Goal: Transaction & Acquisition: Book appointment/travel/reservation

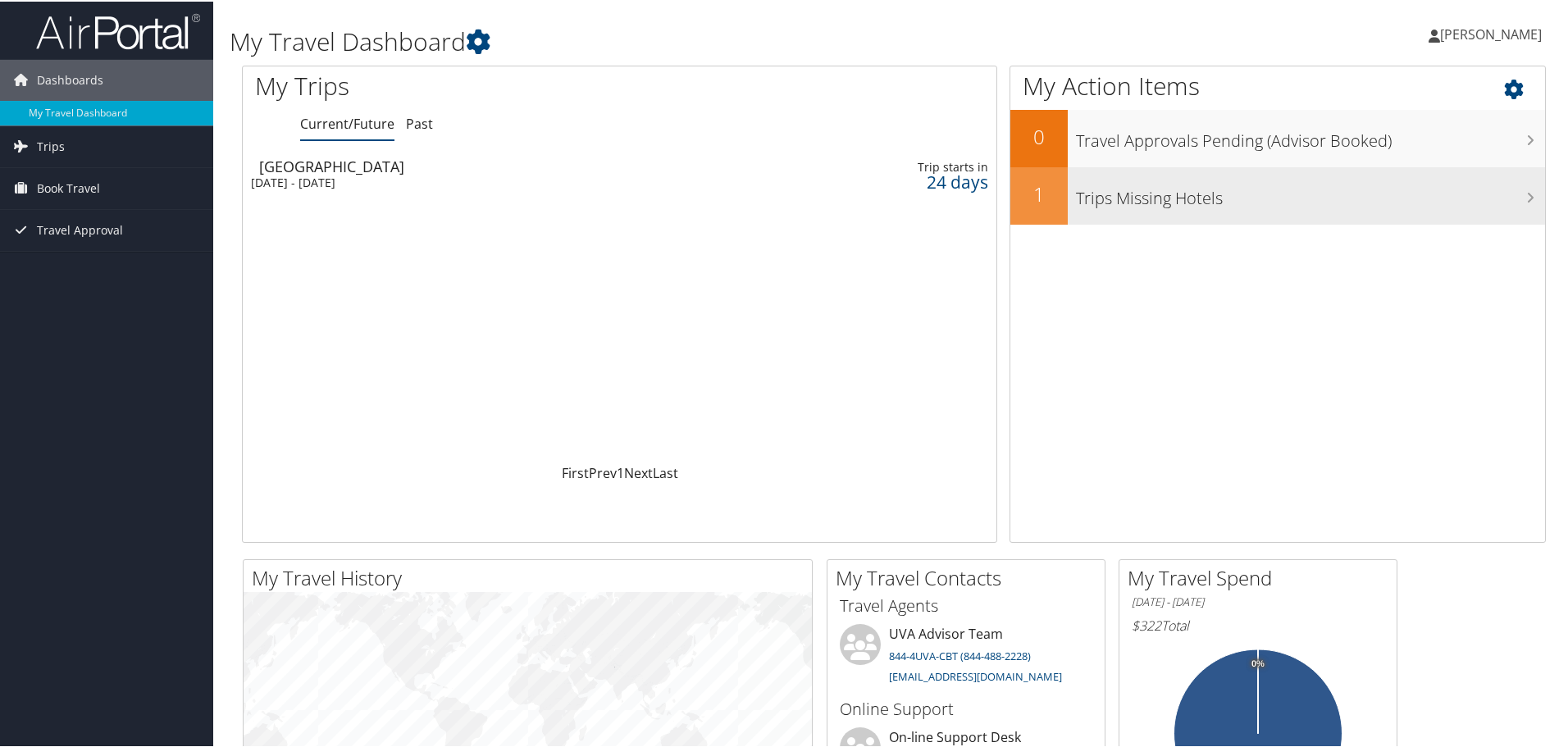
click at [1162, 191] on h3 "Trips Missing Hotels" at bounding box center [1310, 193] width 469 height 31
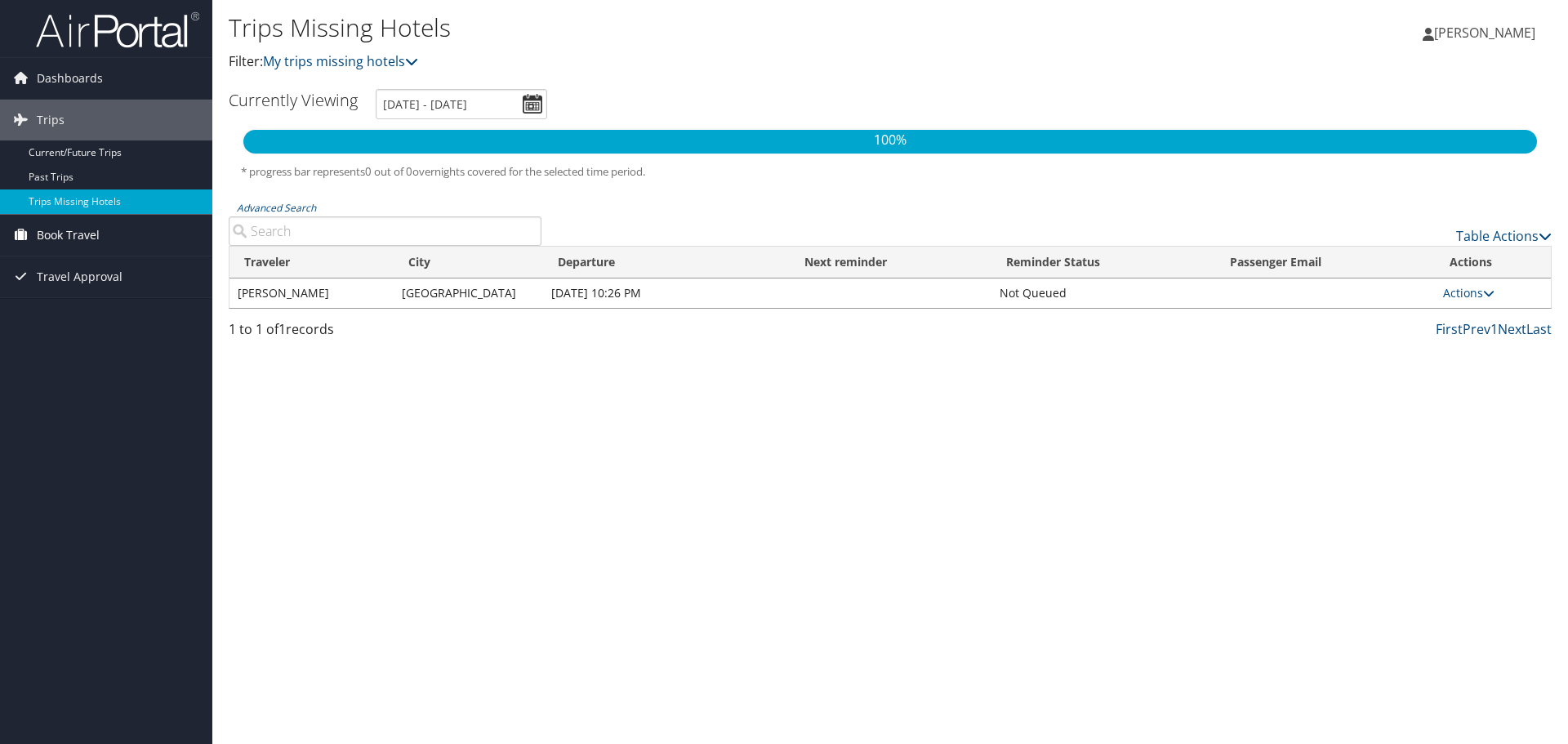
click at [87, 233] on span "Book Travel" at bounding box center [68, 236] width 63 height 41
click at [61, 268] on link "Agent Booking Request" at bounding box center [106, 267] width 213 height 25
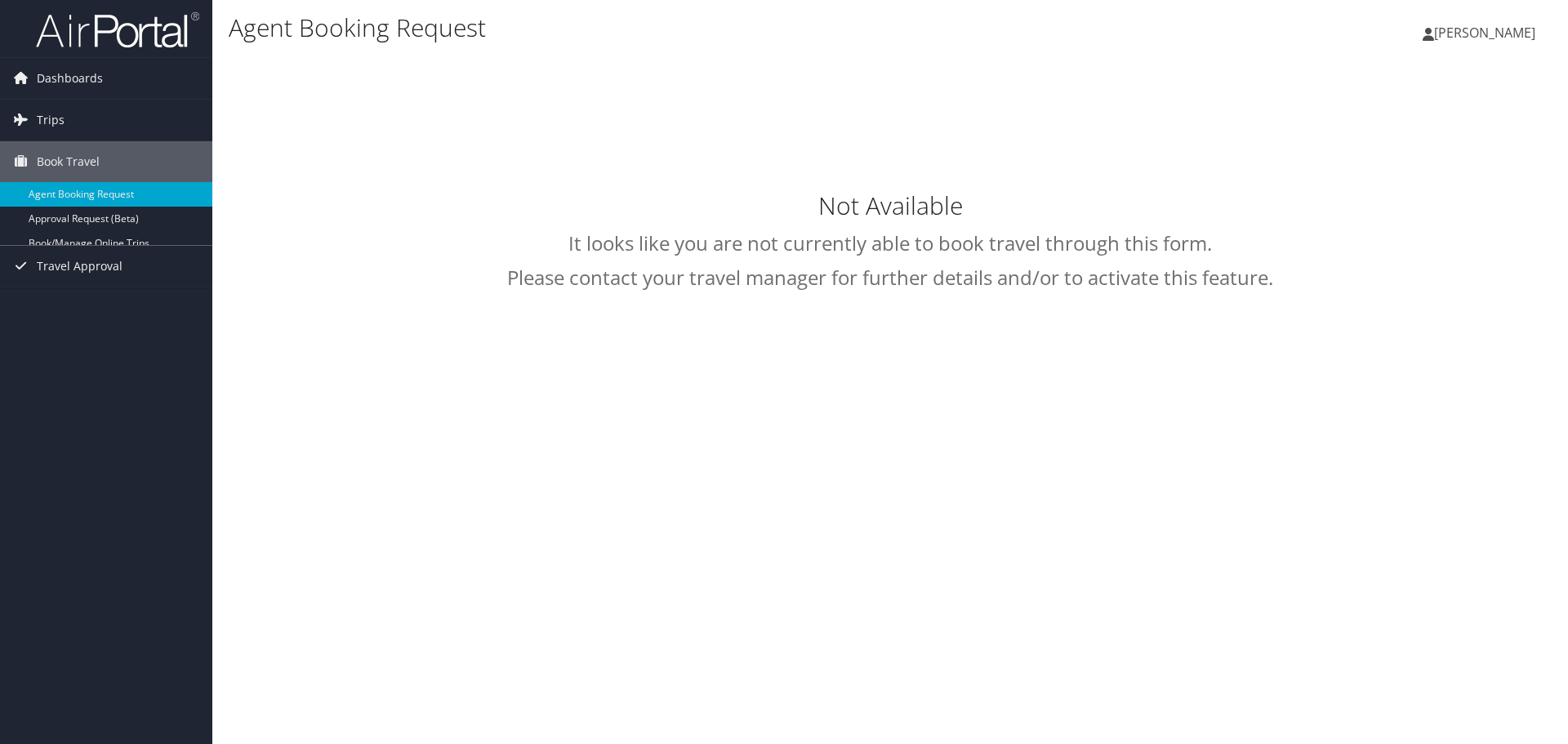
select select "uva@cbtravel.com"
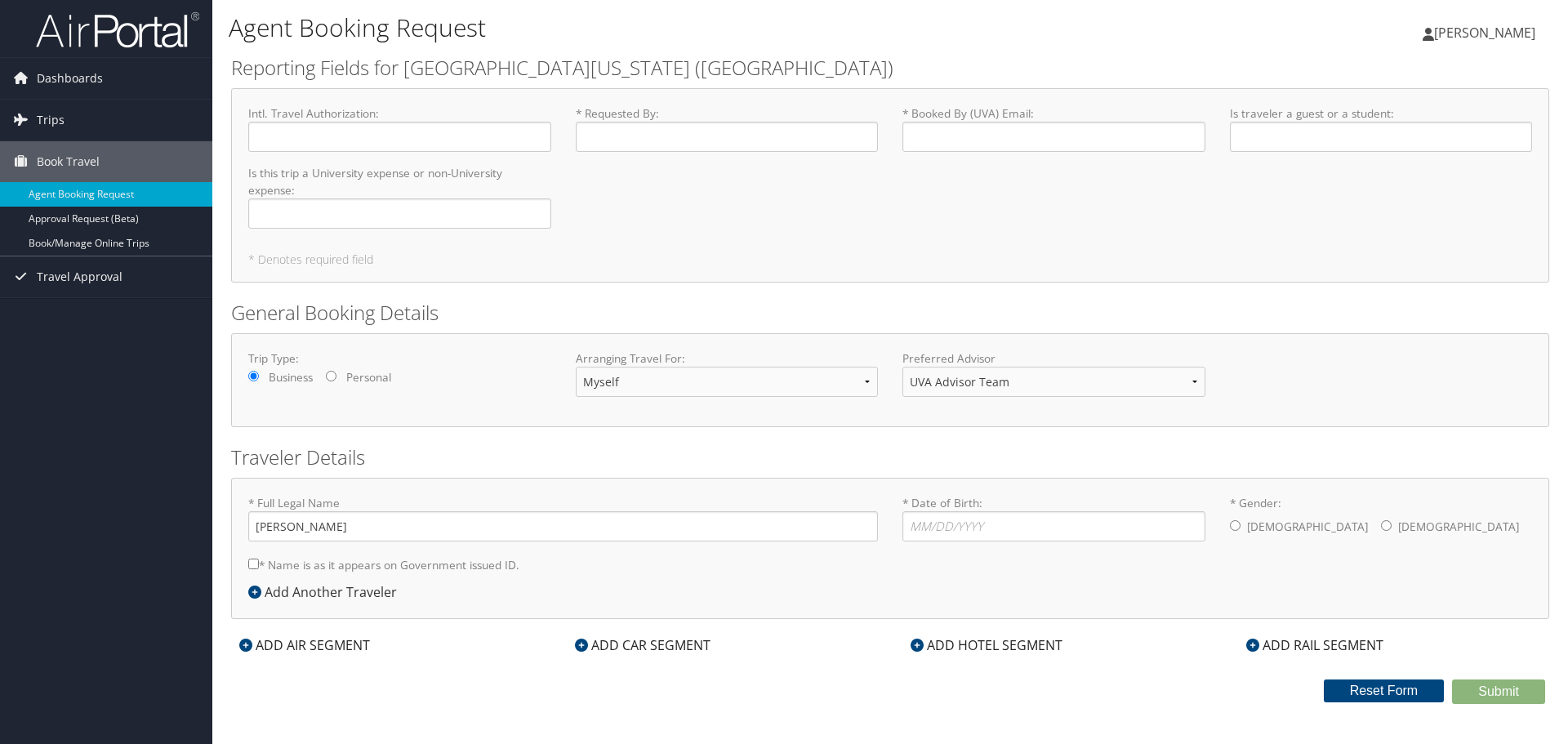
click at [637, 647] on div "ADD CAR SEGMENT" at bounding box center [642, 645] width 152 height 20
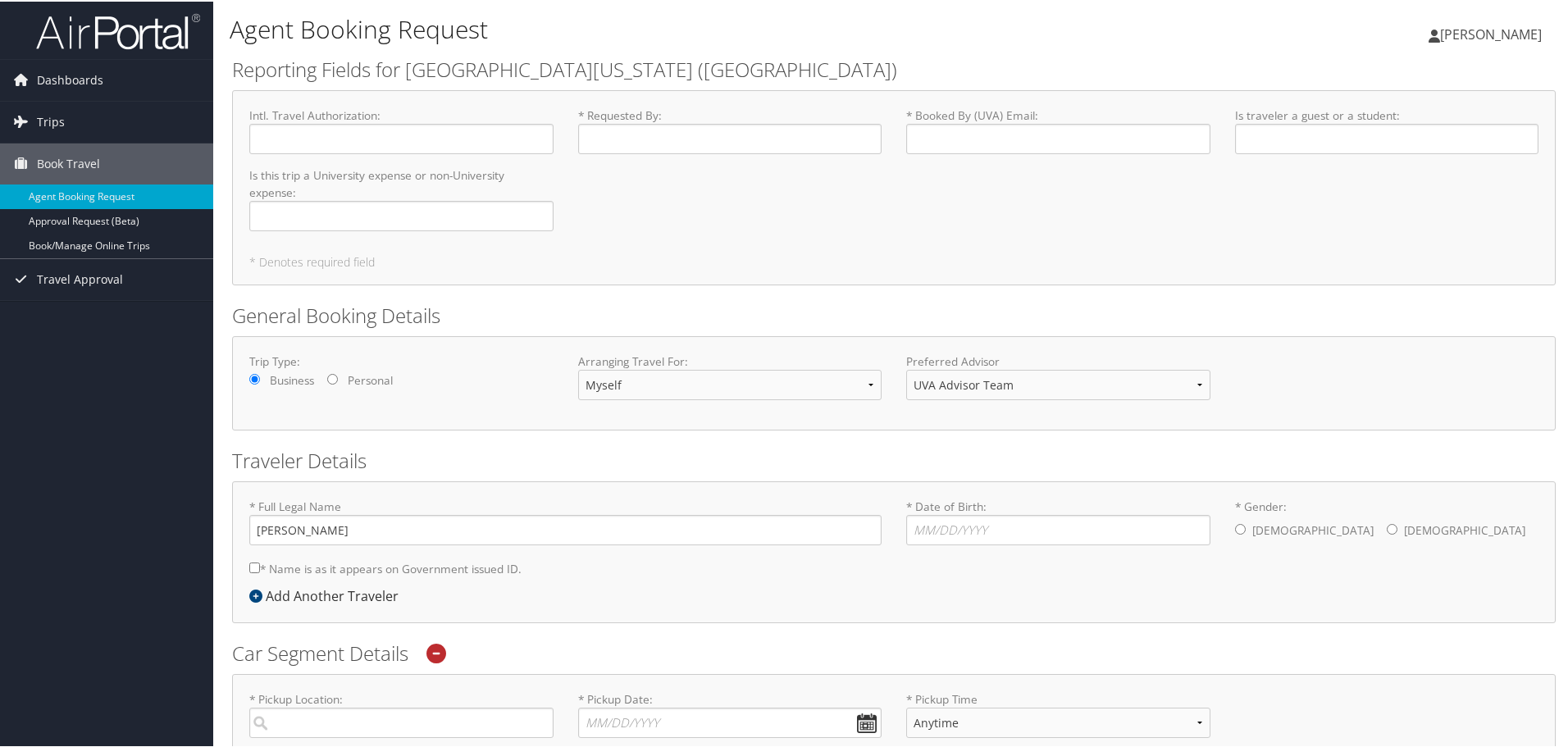
scroll to position [328, 0]
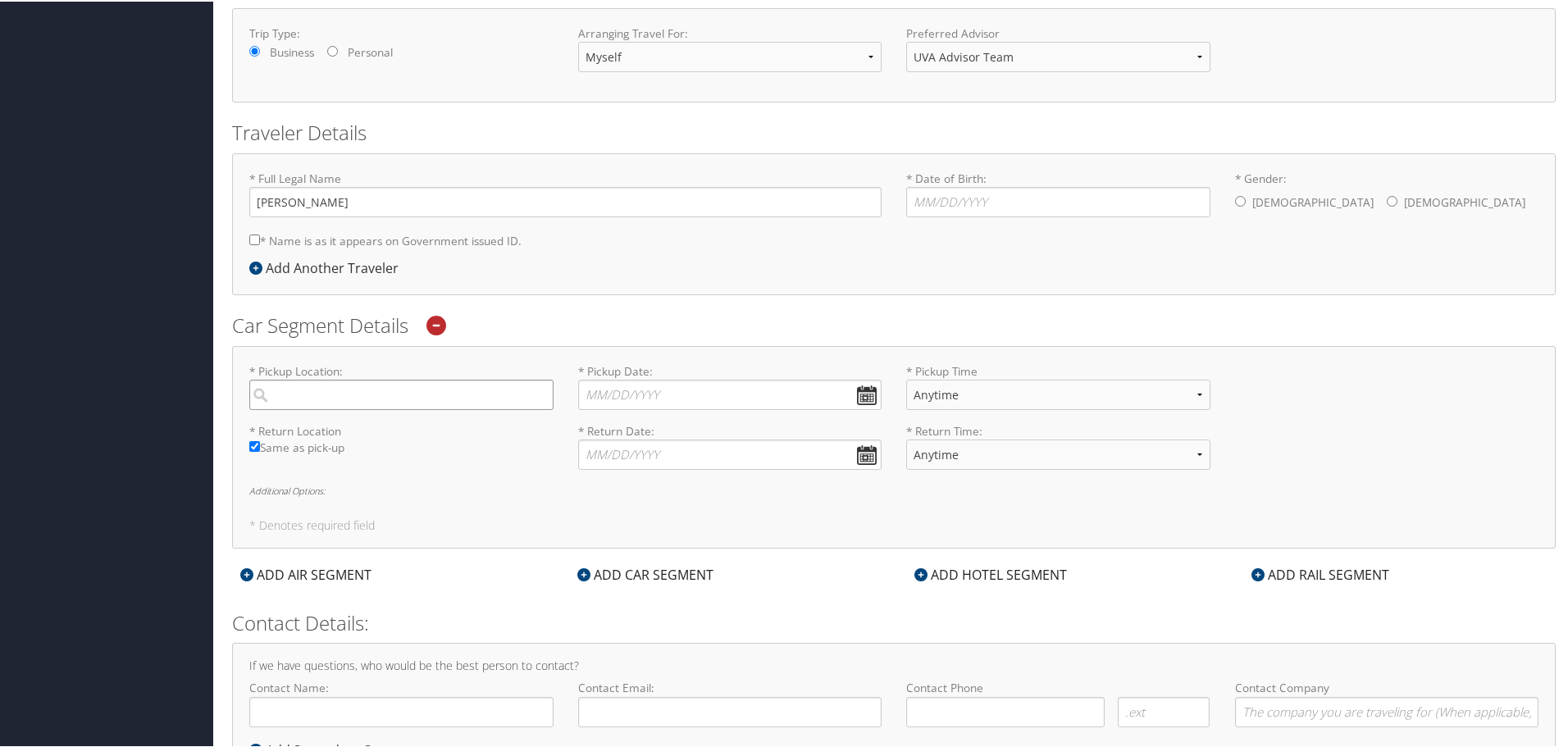
click at [324, 396] on input "search" at bounding box center [401, 392] width 304 height 30
click at [338, 432] on div "Baltimore (BWI MD)" at bounding box center [404, 427] width 282 height 22
click at [338, 408] on input "bwi" at bounding box center [401, 392] width 304 height 30
type input "Baltimore"
click at [647, 391] on input "* Pickup Date: Dates must be valid" at bounding box center [730, 392] width 304 height 30
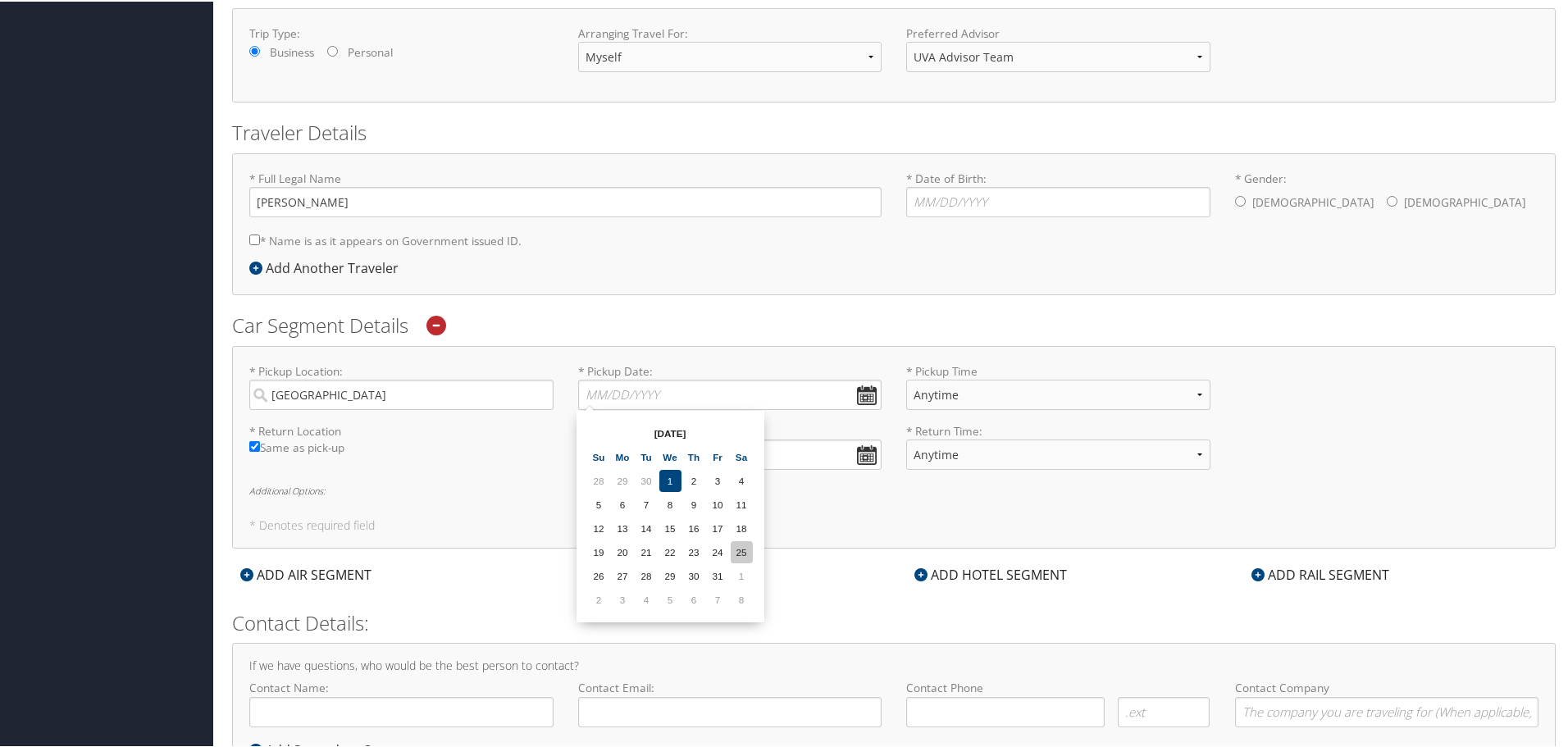
click at [744, 553] on td "25" at bounding box center [742, 551] width 22 height 22
type input "10/25/2025"
click at [861, 448] on input "* Return Date: Dates must be valid" at bounding box center [730, 453] width 304 height 30
click at [670, 639] on td "29" at bounding box center [670, 634] width 22 height 22
type input "10/29/2025"
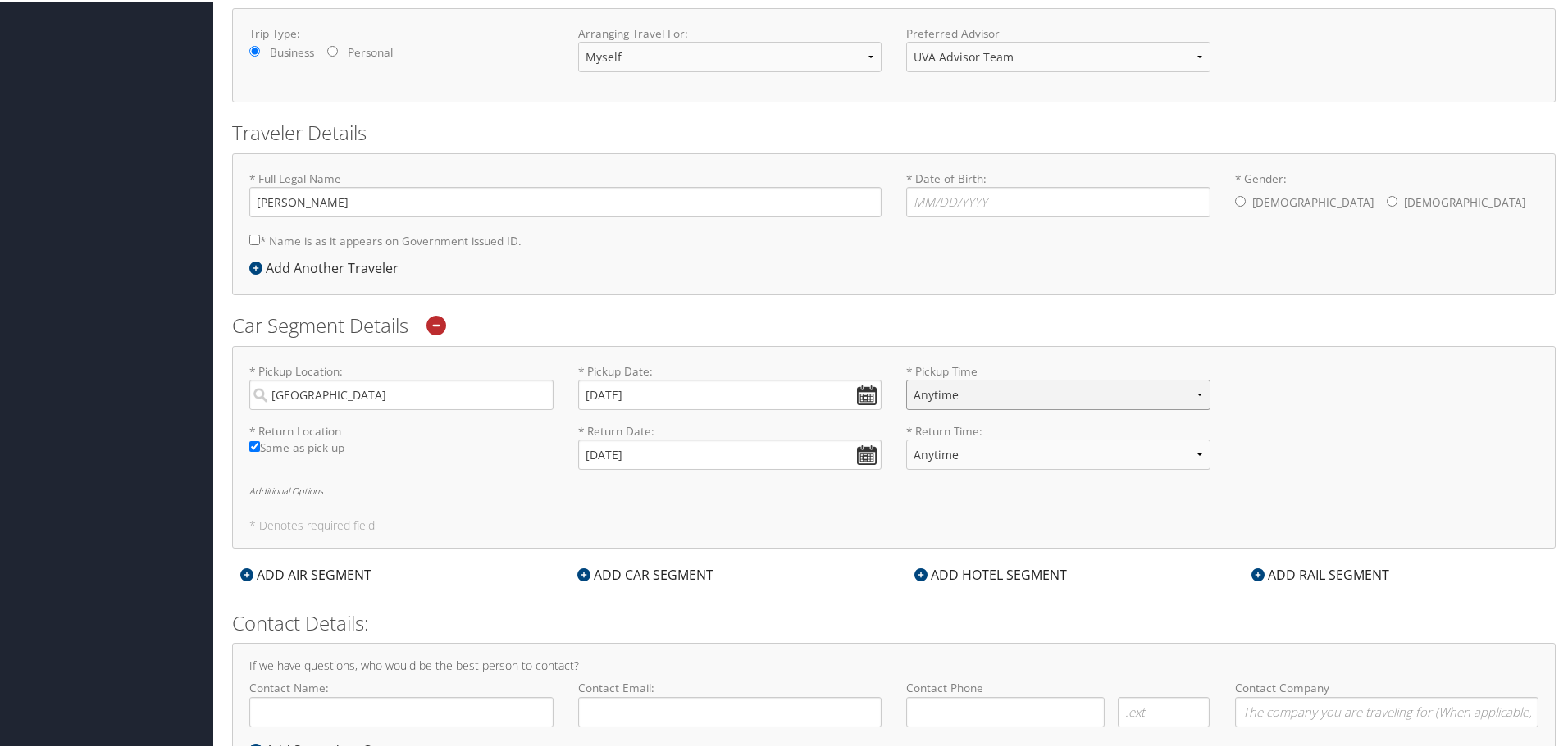
click at [1021, 384] on select "Anytime 12:00 AM 1:00 AM 2:00 AM 3:00 AM 4:00 AM 5:00 AM 6:00 AM 7:00 AM 8:00 A…" at bounding box center [1058, 392] width 304 height 30
click at [906, 378] on select "Anytime 12:00 AM 1:00 AM 2:00 AM 3:00 AM 4:00 AM 5:00 AM 6:00 AM 7:00 AM 8:00 A…" at bounding box center [1058, 392] width 304 height 30
click at [1321, 387] on div "* Pickup Location: Baltimore Required * Pickup Date: 10/25/2025 Dates must be v…" at bounding box center [893, 392] width 1313 height 60
click at [1059, 395] on select "Anytime 12:00 AM 1:00 AM 2:00 AM 3:00 AM 4:00 AM 5:00 AM 6:00 AM 7:00 AM 8:00 A…" at bounding box center [1058, 392] width 304 height 30
select select "11:00 PM"
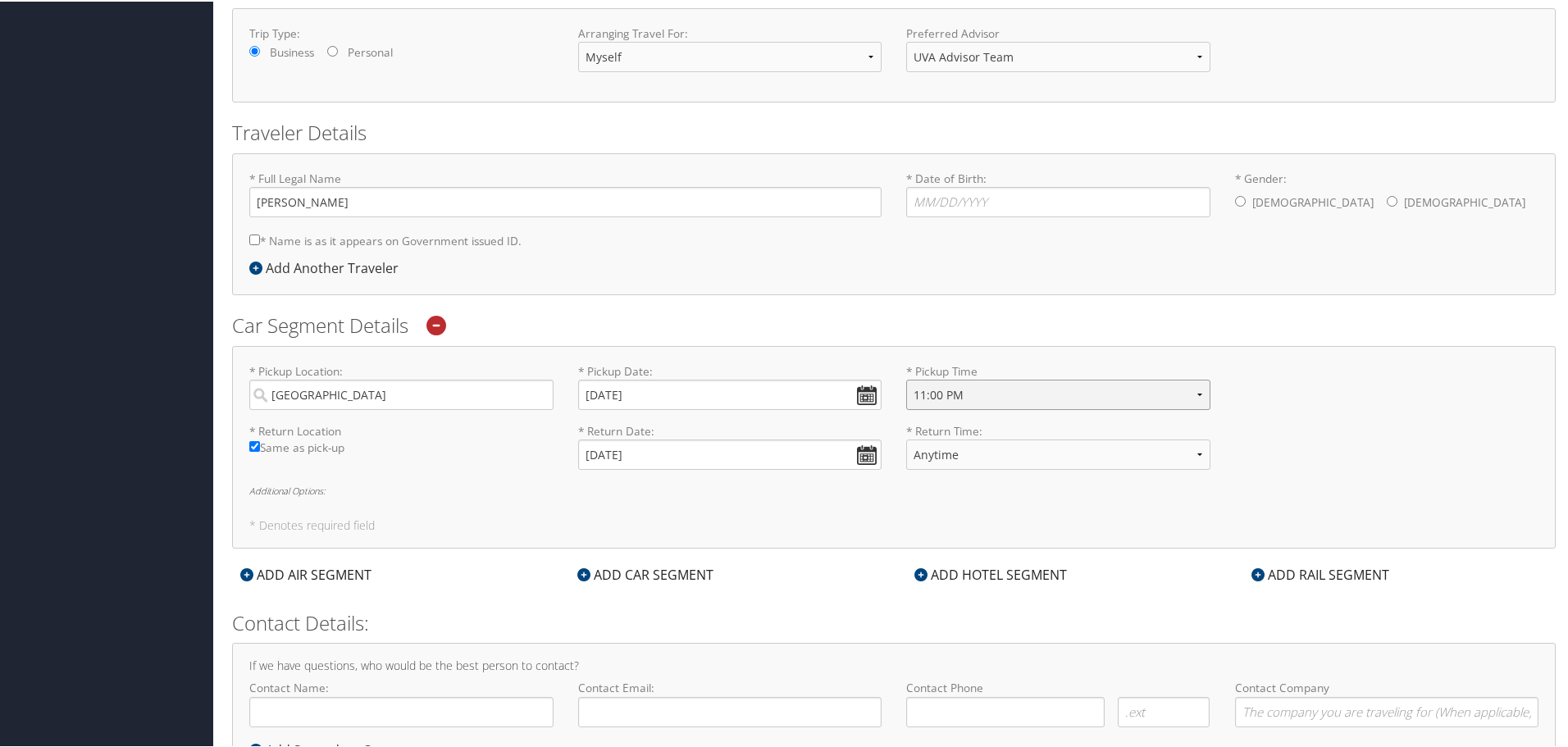
click at [906, 378] on select "Anytime 12:00 AM 1:00 AM 2:00 AM 3:00 AM 4:00 AM 5:00 AM 6:00 AM 7:00 AM 8:00 A…" at bounding box center [1058, 392] width 304 height 30
drag, startPoint x: 1299, startPoint y: 402, endPoint x: 1244, endPoint y: 404, distance: 55.0
click at [1299, 401] on div "* Pickup Location: Baltimore Required * Pickup Date: 10/25/2025 Dates must be v…" at bounding box center [893, 392] width 1313 height 60
click at [725, 449] on input "10/29/2025" at bounding box center [730, 453] width 304 height 30
click at [664, 635] on td "29" at bounding box center [670, 634] width 22 height 22
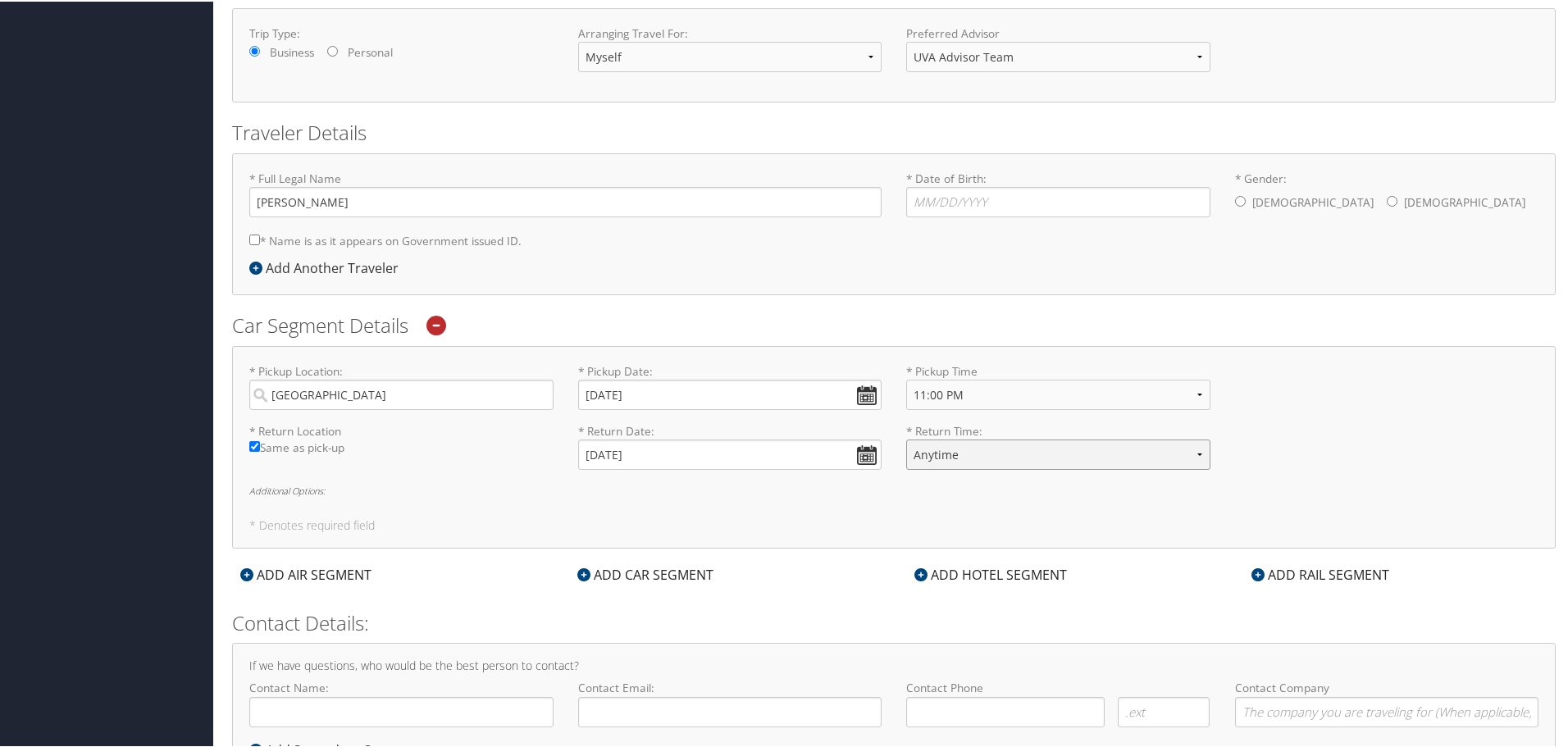
click at [1023, 449] on select "Anytime 12:00 AM 1:00 AM 2:00 AM 3:00 AM 4:00 AM 5:00 AM 6:00 AM 7:00 AM 8:00 A…" at bounding box center [1058, 453] width 304 height 30
select select "2:00 PM"
click at [906, 438] on select "Anytime 12:00 AM 1:00 AM 2:00 AM 3:00 AM 4:00 AM 5:00 AM 6:00 AM 7:00 AM 8:00 A…" at bounding box center [1058, 453] width 304 height 30
click at [1346, 470] on div "* Return Location Required Same as pick-up * Return Date: 10/29/2025 Dates must…" at bounding box center [893, 452] width 1313 height 60
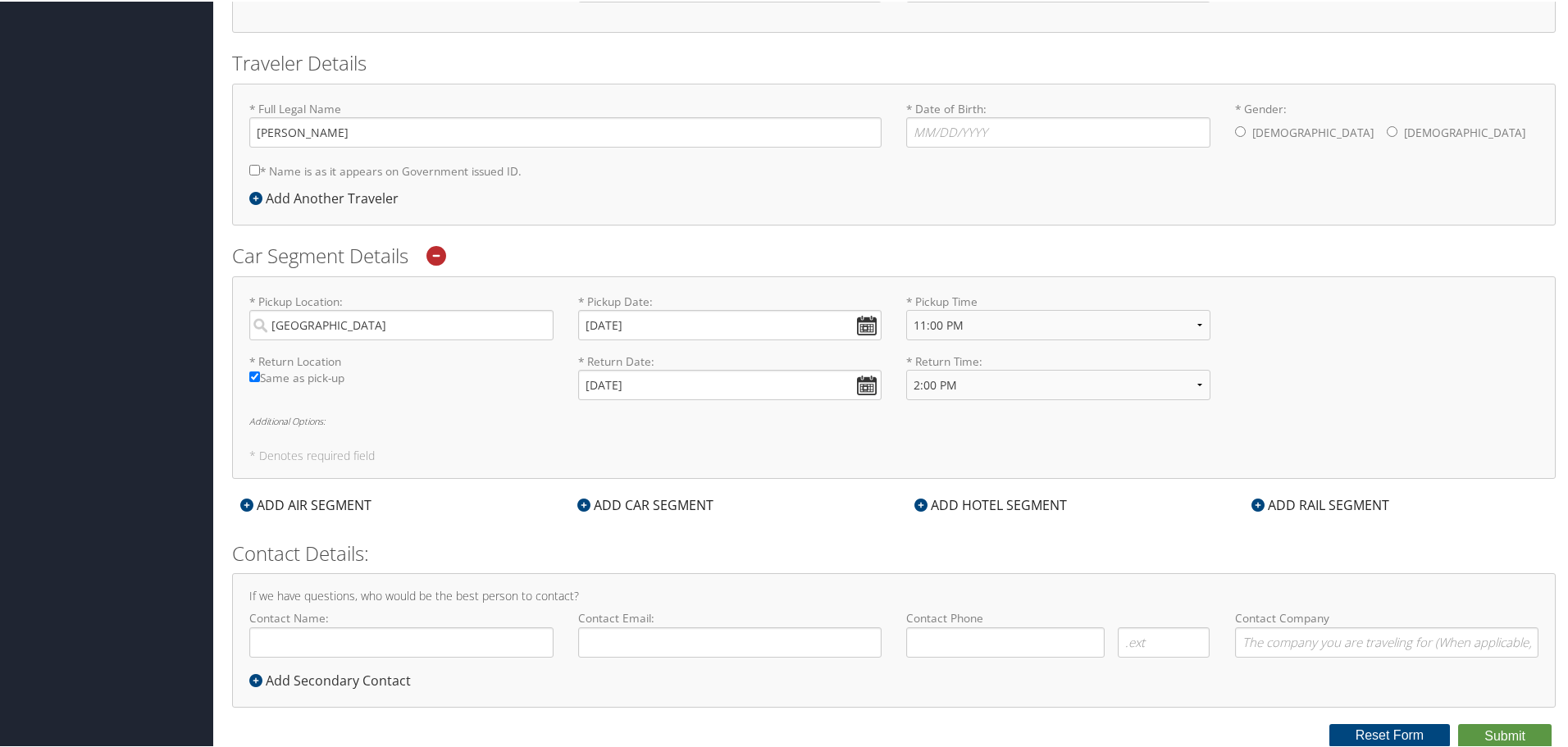
scroll to position [234, 0]
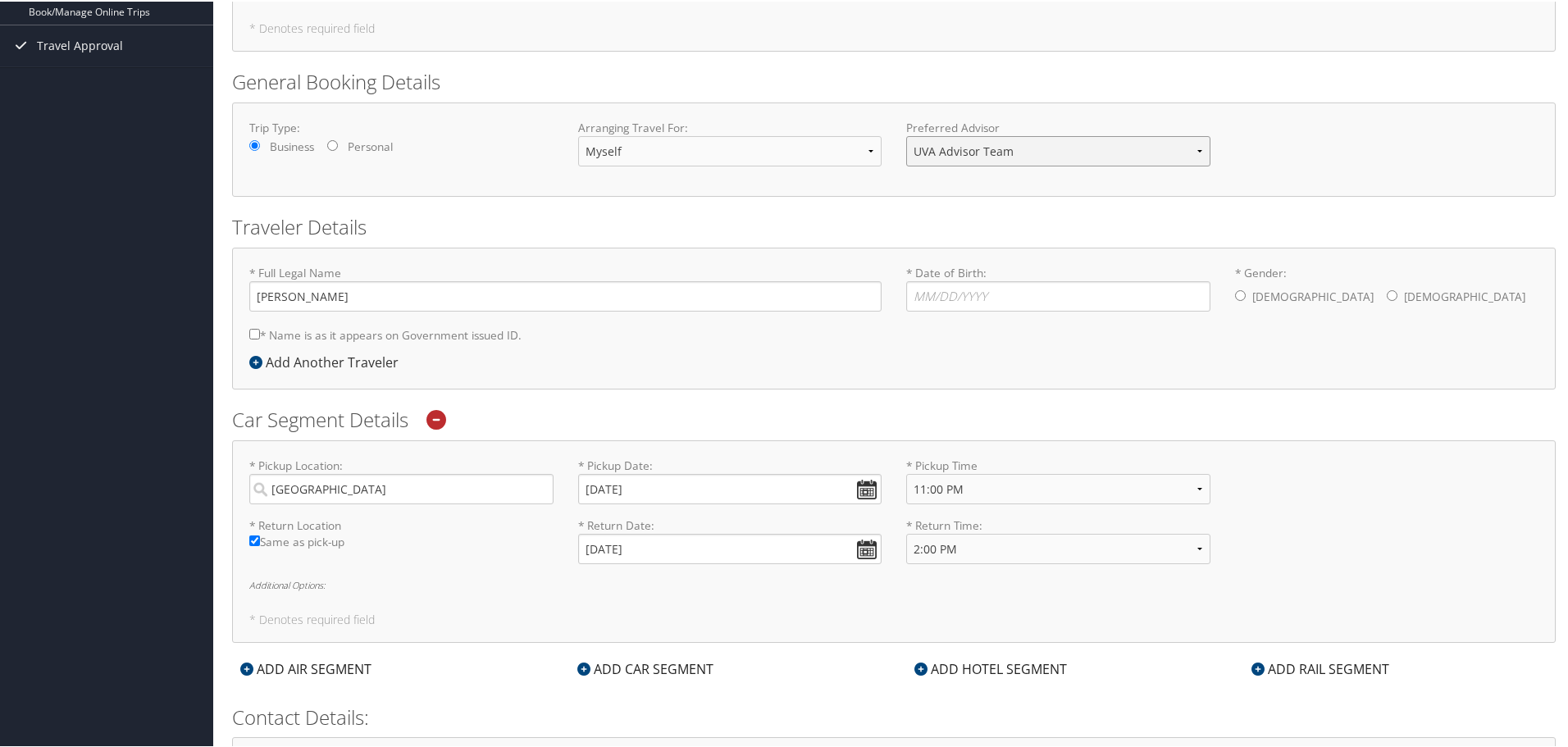
click at [1032, 150] on select "UVA Advisor Team" at bounding box center [1058, 149] width 304 height 30
click at [1385, 115] on div "Trip Type: Business Personal Arranging Travel For: Myself Another Traveler Gues…" at bounding box center [894, 148] width 1324 height 95
click at [743, 145] on select "Myself Another Traveler Guest Traveler" at bounding box center [730, 149] width 304 height 30
click at [722, 108] on div "Trip Type: Business Personal Arranging Travel For: Myself Another Traveler Gues…" at bounding box center [894, 148] width 1324 height 95
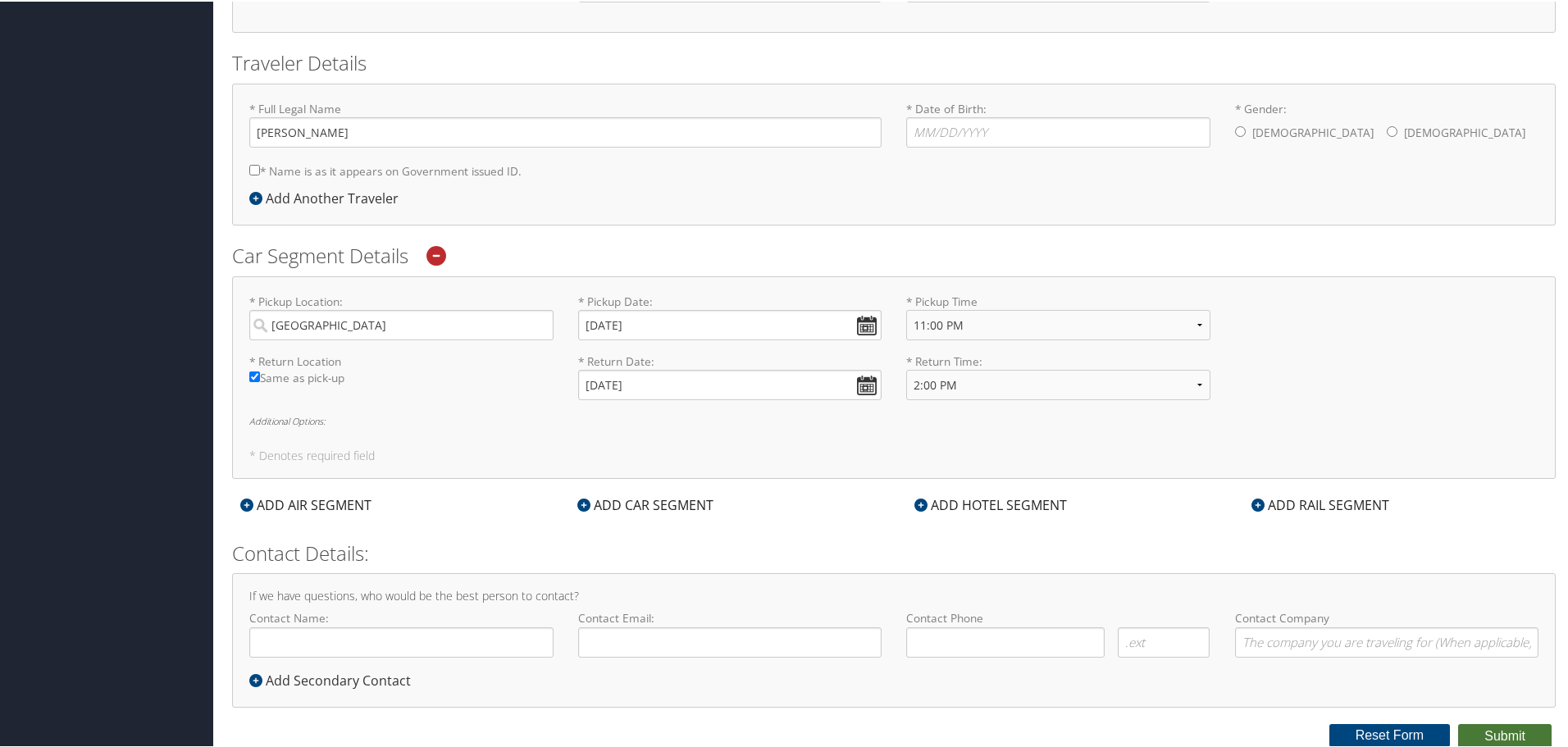
click at [1487, 735] on button "Submit" at bounding box center [1504, 734] width 94 height 25
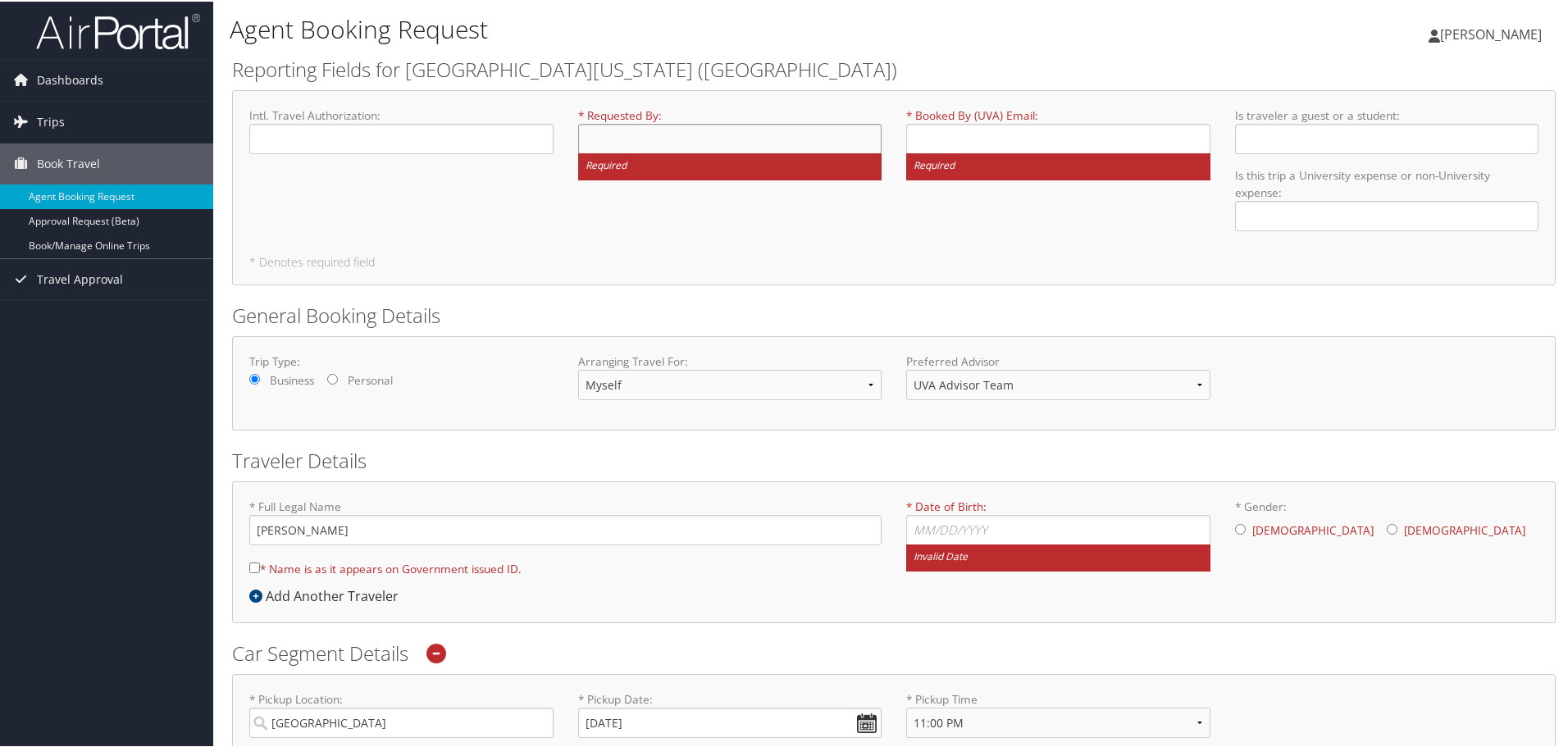
click at [651, 134] on input "* Requested By : Required" at bounding box center [730, 137] width 304 height 30
click at [651, 137] on input "* Requested By : Required" at bounding box center [730, 137] width 304 height 30
click at [651, 136] on input "* Requested By : Required" at bounding box center [730, 137] width 304 height 30
click at [78, 162] on span "Book Travel" at bounding box center [68, 163] width 63 height 41
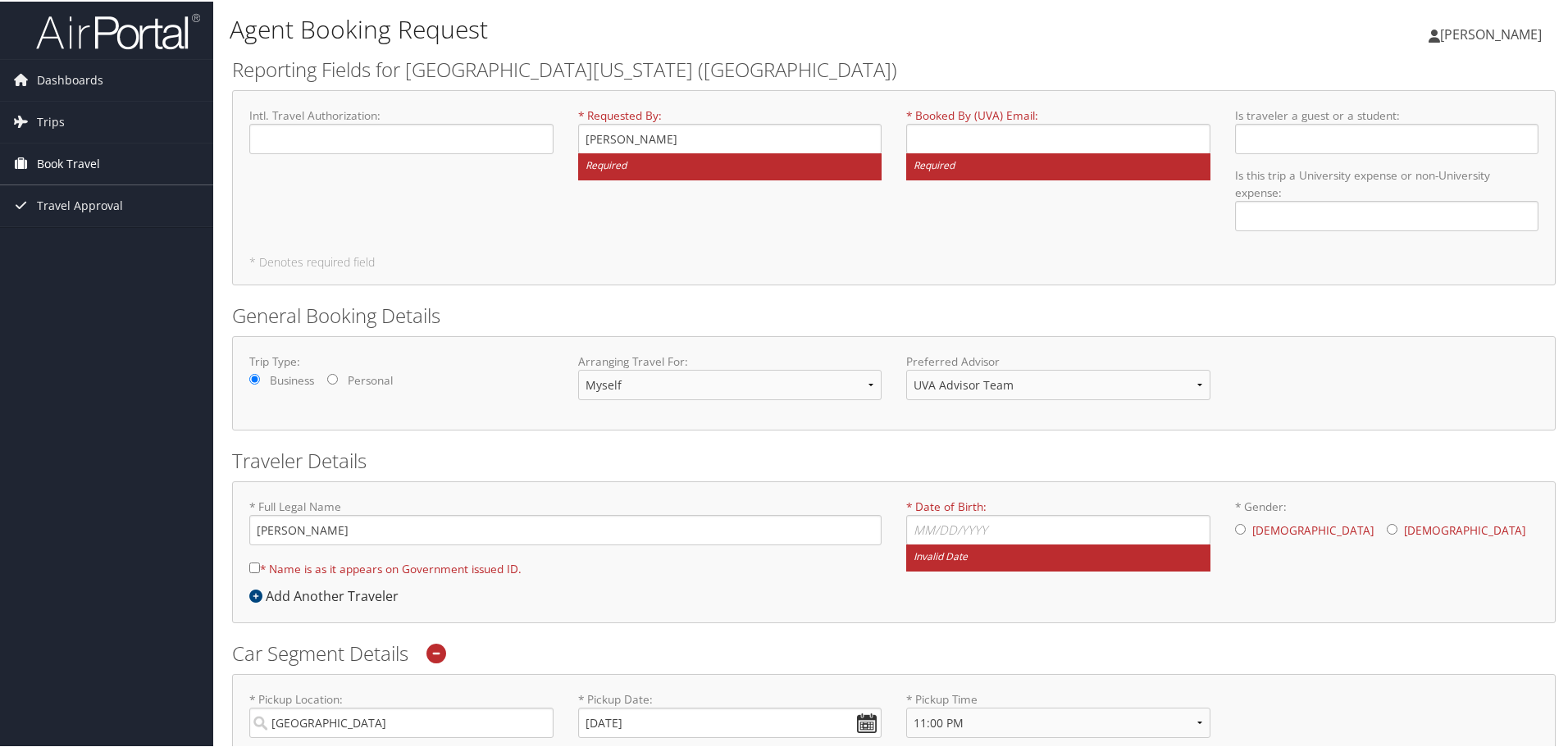
click at [78, 163] on span "Book Travel" at bounding box center [68, 163] width 63 height 41
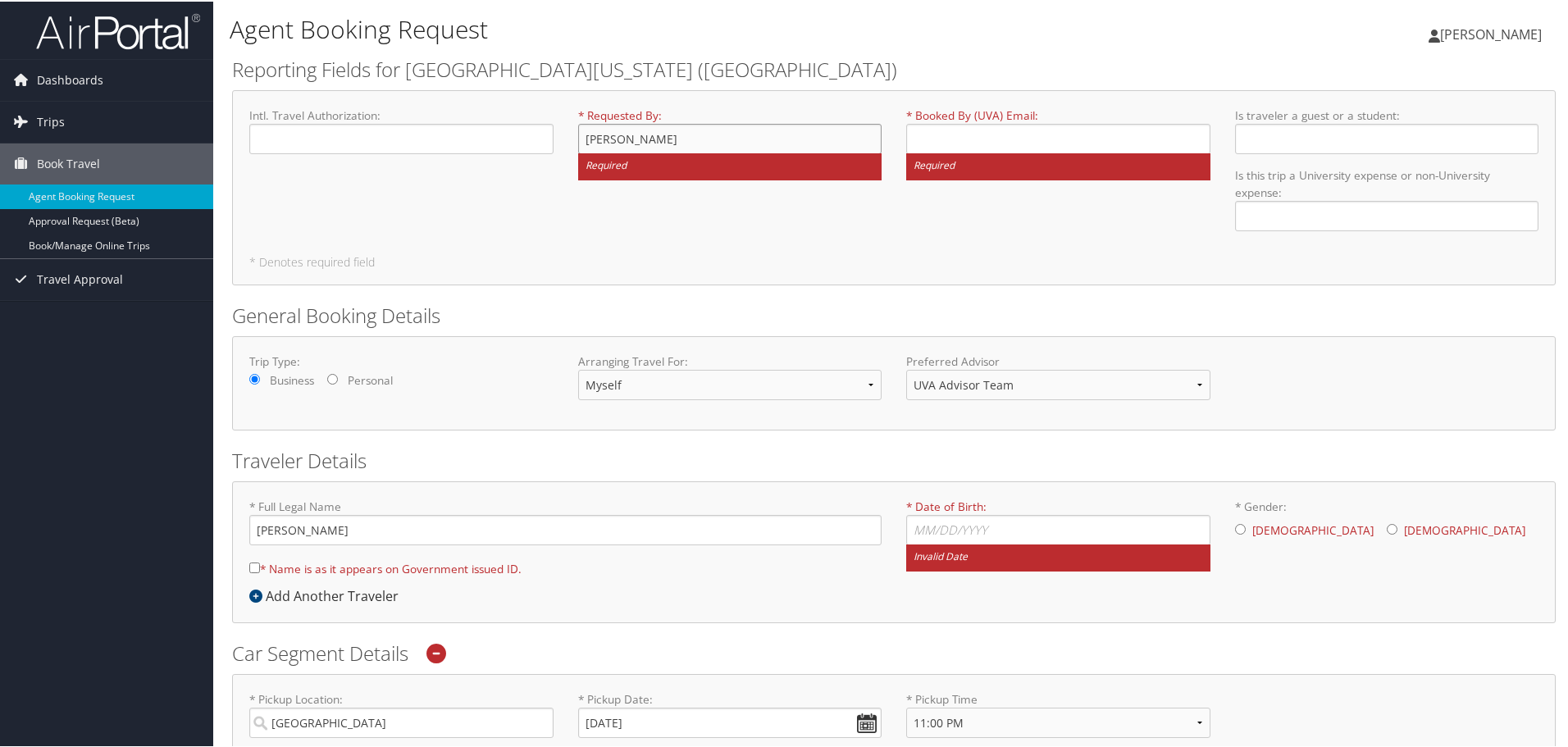
click at [702, 127] on input "Mason" at bounding box center [730, 137] width 304 height 30
click at [704, 130] on input "Mason Wjote" at bounding box center [730, 137] width 304 height 30
type input "Mason White"
type input "mm"
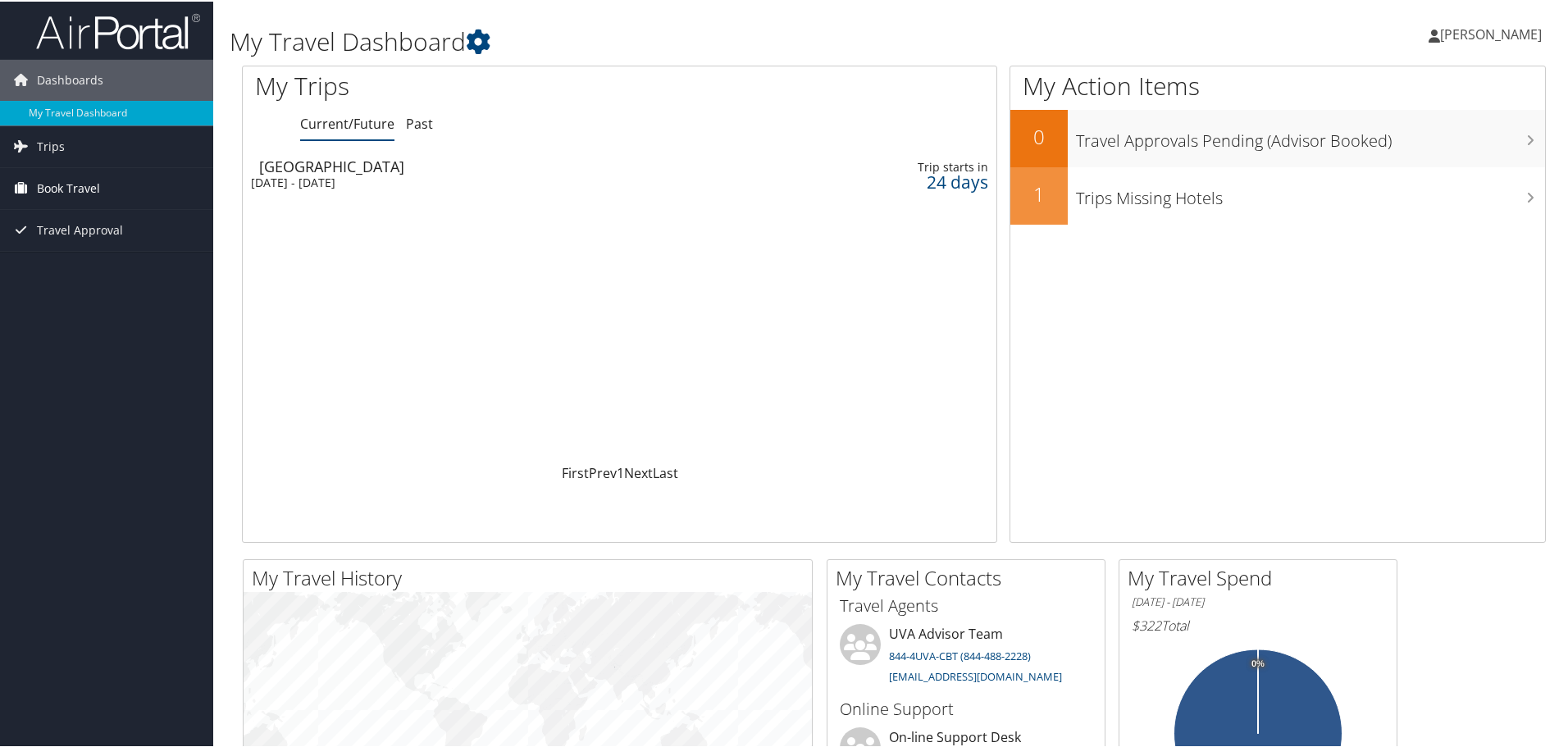
click at [27, 186] on icon at bounding box center [21, 186] width 25 height 25
click at [102, 275] on link "Book/Manage Online Trips" at bounding box center [107, 269] width 213 height 25
click at [71, 269] on link "Book/Manage Online Trips" at bounding box center [107, 269] width 213 height 25
